Goal: Task Accomplishment & Management: Complete application form

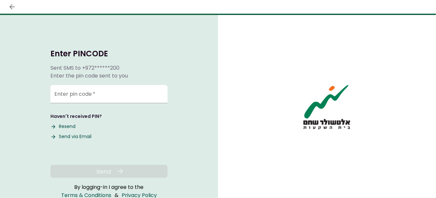
click at [163, 137] on div "Haven't received PIN? Resend Send via Email" at bounding box center [108, 126] width 117 height 27
click at [68, 91] on div "Enter pin code   *" at bounding box center [108, 93] width 117 height 18
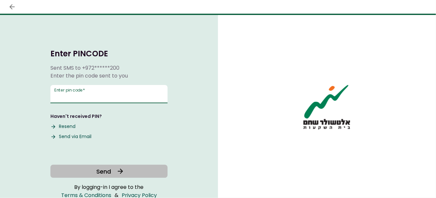
type input "******"
click at [118, 169] on icon at bounding box center [121, 171] width 8 height 8
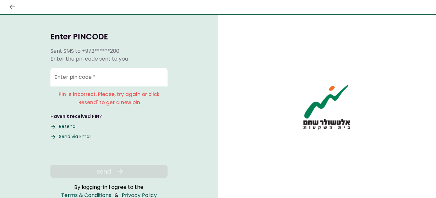
click at [106, 74] on input "Enter pin code   *" at bounding box center [108, 77] width 117 height 18
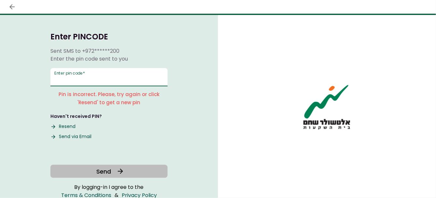
type input "*"
type input "******"
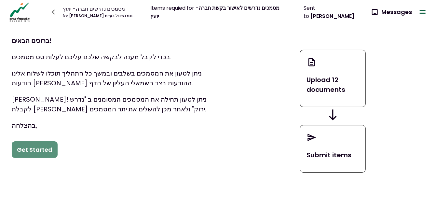
click at [49, 150] on button "Get Started" at bounding box center [35, 149] width 46 height 17
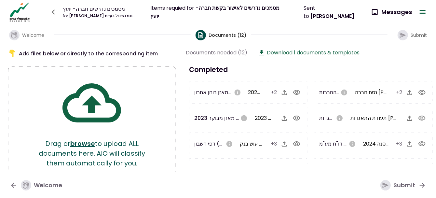
click at [20, 19] on img at bounding box center [20, 12] width 24 height 20
click at [116, 16] on div "for [PERSON_NAME] אינטרנשיונל בע~מ" at bounding box center [99, 16] width 73 height 6
click at [392, 10] on button "0 Messages" at bounding box center [392, 12] width 50 height 17
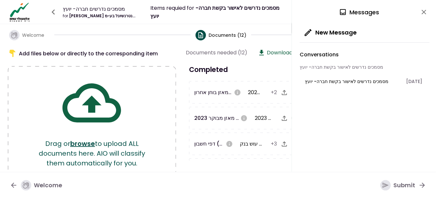
click at [396, 30] on div "New Message" at bounding box center [365, 33] width 130 height 18
click at [424, 16] on button "close" at bounding box center [424, 12] width 11 height 11
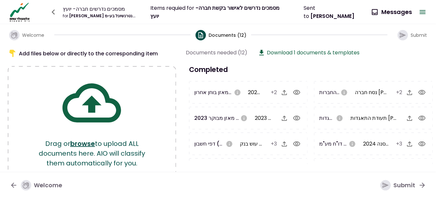
click at [87, 14] on div "for [PERSON_NAME] אינטרנשיונל בע~מ" at bounding box center [99, 16] width 73 height 6
click at [182, 14] on div "Items requied for מסמכים נדרשים לאישור בקשת חברה- יועץ" at bounding box center [219, 12] width 138 height 16
click at [329, 12] on span "[PERSON_NAME]" at bounding box center [333, 15] width 44 height 7
click at [391, 8] on button "0 Messages" at bounding box center [392, 12] width 50 height 17
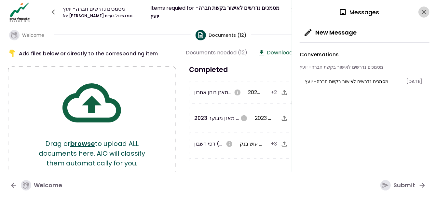
click at [426, 13] on icon "close" at bounding box center [424, 12] width 5 height 5
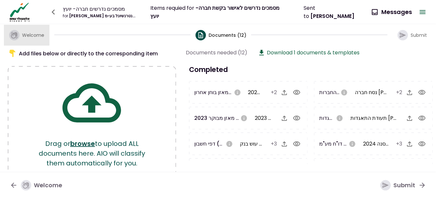
click at [25, 34] on span "Welcome" at bounding box center [33, 35] width 22 height 7
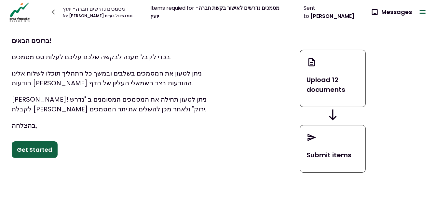
click at [395, 12] on button "0 Messages" at bounding box center [392, 12] width 50 height 17
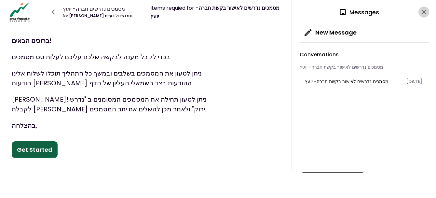
click at [424, 8] on icon "close" at bounding box center [424, 12] width 8 height 8
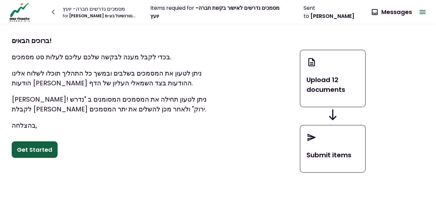
drag, startPoint x: 422, startPoint y: 10, endPoint x: 293, endPoint y: 25, distance: 129.7
click at [290, 25] on div "Upload 12 documents Submit items" at bounding box center [333, 111] width 206 height 174
click at [425, 13] on icon "button" at bounding box center [423, 12] width 6 height 4
drag, startPoint x: 276, startPoint y: 42, endPoint x: 286, endPoint y: 34, distance: 12.6
click at [277, 40] on div "Upload 12 documents Submit items" at bounding box center [333, 111] width 206 height 174
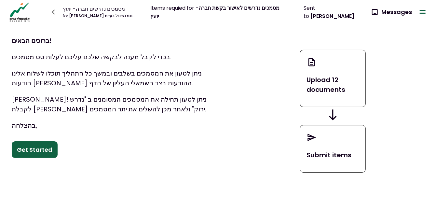
click at [334, 14] on span "[PERSON_NAME]" at bounding box center [333, 15] width 44 height 7
click at [374, 13] on icon "button" at bounding box center [375, 12] width 6 height 6
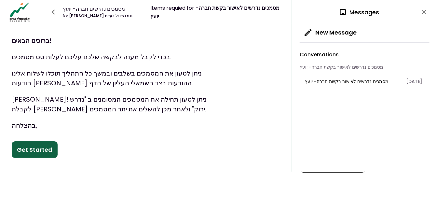
drag, startPoint x: 200, startPoint y: 32, endPoint x: 151, endPoint y: 32, distance: 48.8
click at [199, 32] on div "ברוכים הבאים! בכדי לקבל מענה לבקשה שלכם עליכם לעלות סט מסמכים. ניתן לטעון את המ…" at bounding box center [115, 80] width 206 height 102
click at [97, 11] on div "מסמכים נדרשים חברה- יועץ" at bounding box center [99, 9] width 73 height 8
click at [325, 68] on div "מסמכים נדרשים לאישור בקשת חברה- יועץ" at bounding box center [364, 68] width 128 height 9
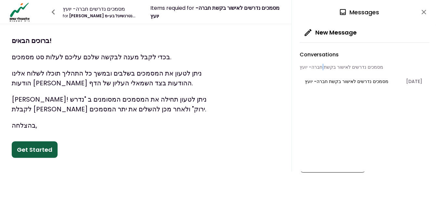
click at [323, 79] on span "מסמכים נדרשים לאישור בקשת חברה- יועץ" at bounding box center [347, 81] width 84 height 7
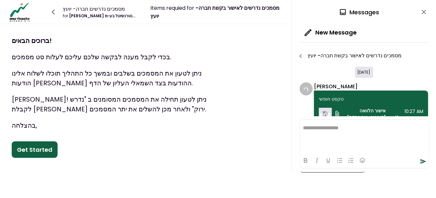
scroll to position [10, 0]
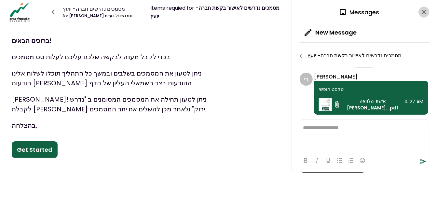
click at [425, 9] on icon "close" at bounding box center [424, 12] width 8 height 8
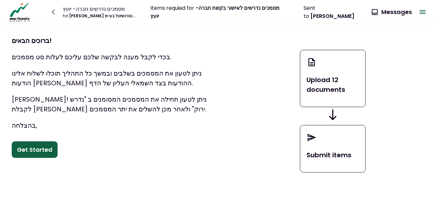
click at [328, 12] on span "[PERSON_NAME]" at bounding box center [333, 15] width 44 height 7
click at [400, 11] on button "0 Messages" at bounding box center [392, 12] width 50 height 17
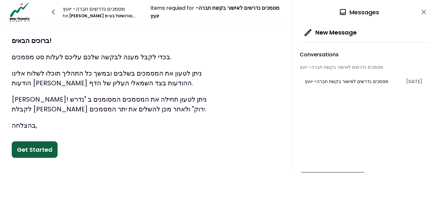
click at [424, 10] on icon "close" at bounding box center [424, 12] width 8 height 8
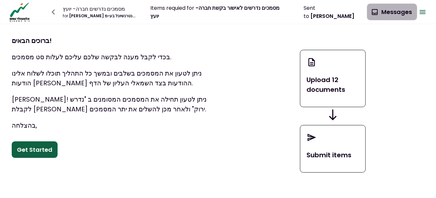
click at [417, 13] on button "0 Messages" at bounding box center [392, 12] width 50 height 17
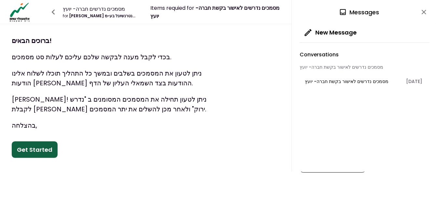
drag, startPoint x: 249, startPoint y: 59, endPoint x: 258, endPoint y: 60, distance: 9.9
click at [256, 60] on div "Upload 12 documents Submit items" at bounding box center [333, 111] width 206 height 174
click at [11, 20] on img at bounding box center [20, 12] width 24 height 20
click at [109, 17] on div "for [PERSON_NAME] אינטרנשיונל בע~מ" at bounding box center [99, 16] width 73 height 6
drag, startPoint x: 109, startPoint y: 17, endPoint x: 173, endPoint y: 7, distance: 65.1
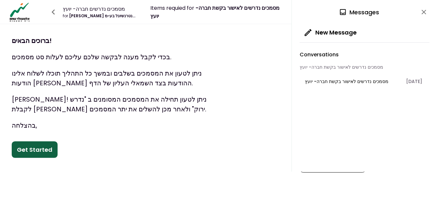
click at [173, 7] on div "מסמכים נדרשים חברה- יועץ for [PERSON_NAME] אינטרנשיונל בע~מ Items requied for מ…" at bounding box center [187, 12] width 359 height 20
click at [350, 10] on div "0 Messages" at bounding box center [359, 12] width 40 height 9
click at [357, 11] on div "0 Messages" at bounding box center [359, 12] width 40 height 9
click at [337, 33] on button "New Message" at bounding box center [331, 32] width 62 height 17
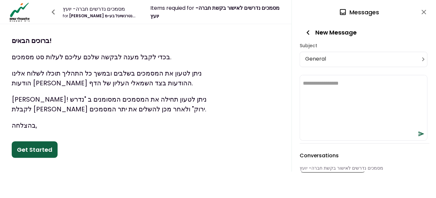
scroll to position [0, 0]
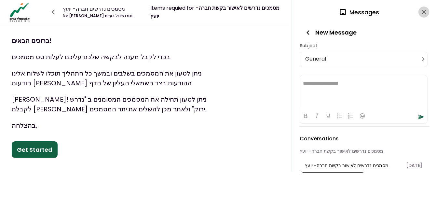
click at [427, 10] on icon "close" at bounding box center [424, 12] width 8 height 8
